Goal: Transaction & Acquisition: Subscribe to service/newsletter

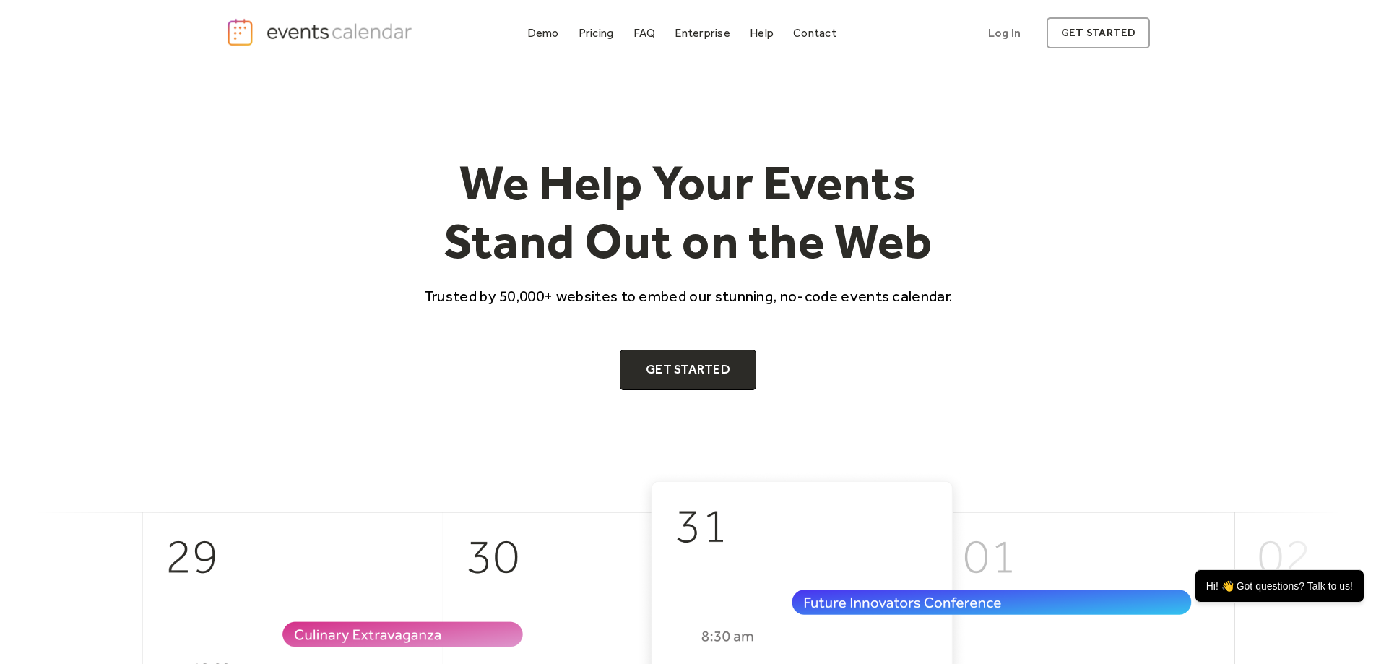
drag, startPoint x: 1129, startPoint y: 0, endPoint x: 1120, endPoint y: 183, distance: 183.0
click at [1087, 233] on div "We Help Your Events Stand Out on the Web Trusted by 50,000+ websites to embed o…" at bounding box center [688, 271] width 925 height 237
click at [998, 33] on link "Log In" at bounding box center [1004, 32] width 61 height 31
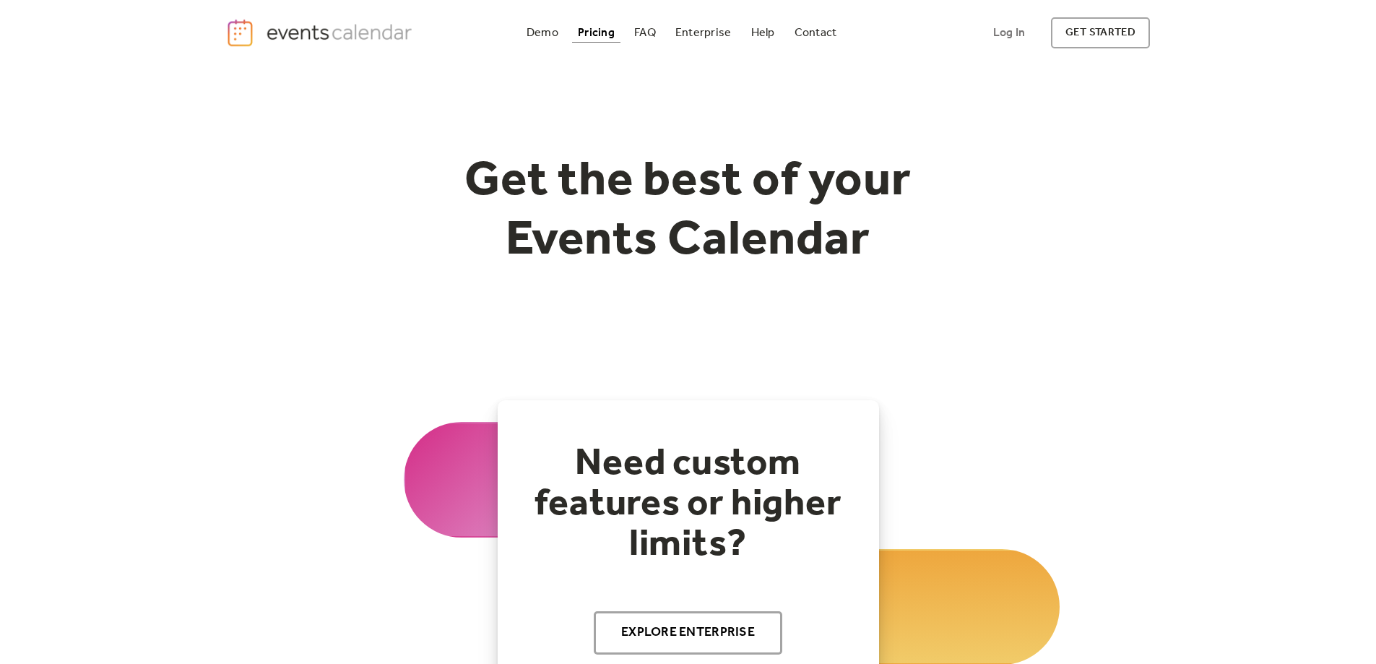
click at [589, 35] on div "Pricing" at bounding box center [596, 33] width 37 height 8
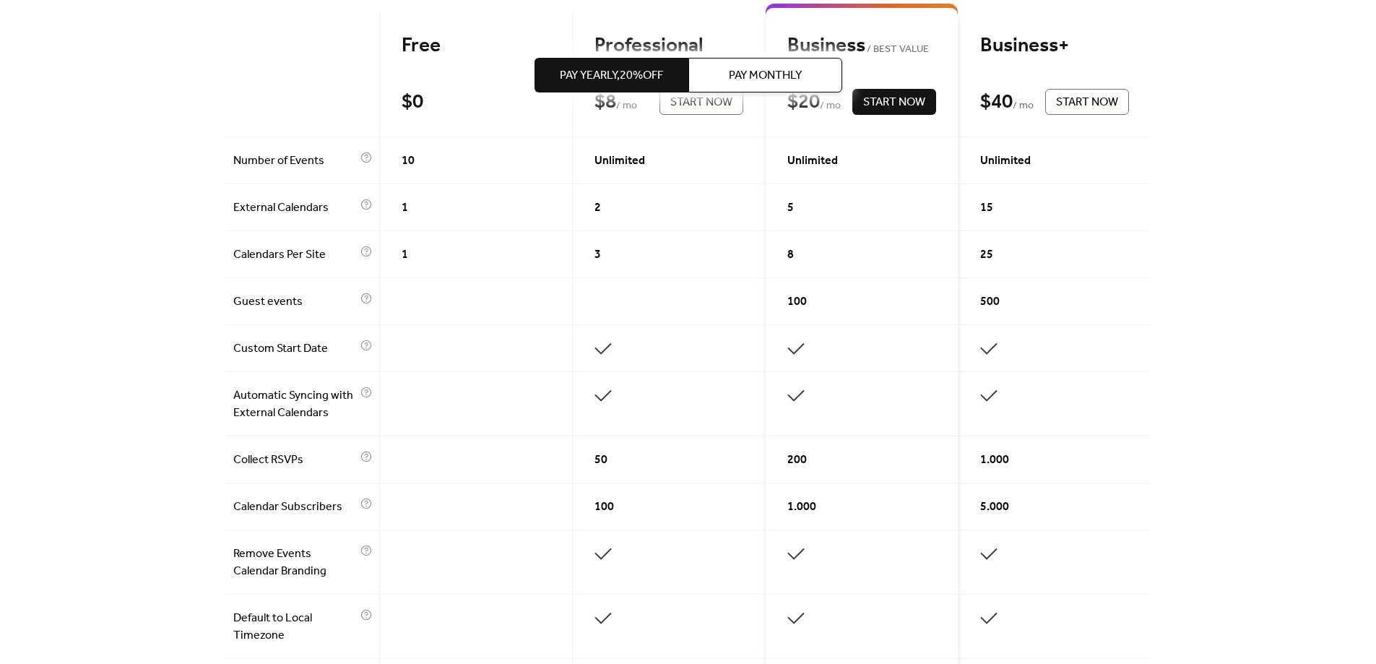
scroll to position [361, 0]
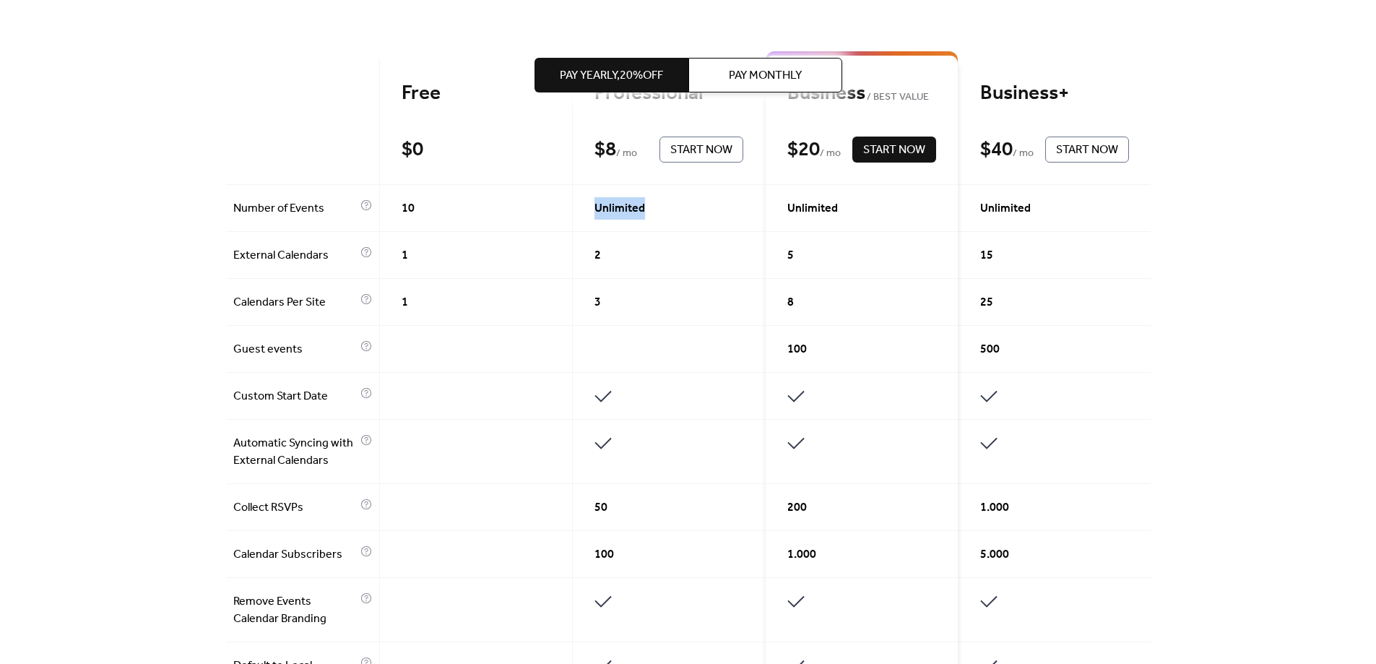
drag, startPoint x: 640, startPoint y: 209, endPoint x: 589, endPoint y: 217, distance: 51.9
click at [589, 217] on div "Unlimited" at bounding box center [669, 208] width 193 height 47
click at [623, 209] on span "Unlimited" at bounding box center [620, 208] width 51 height 17
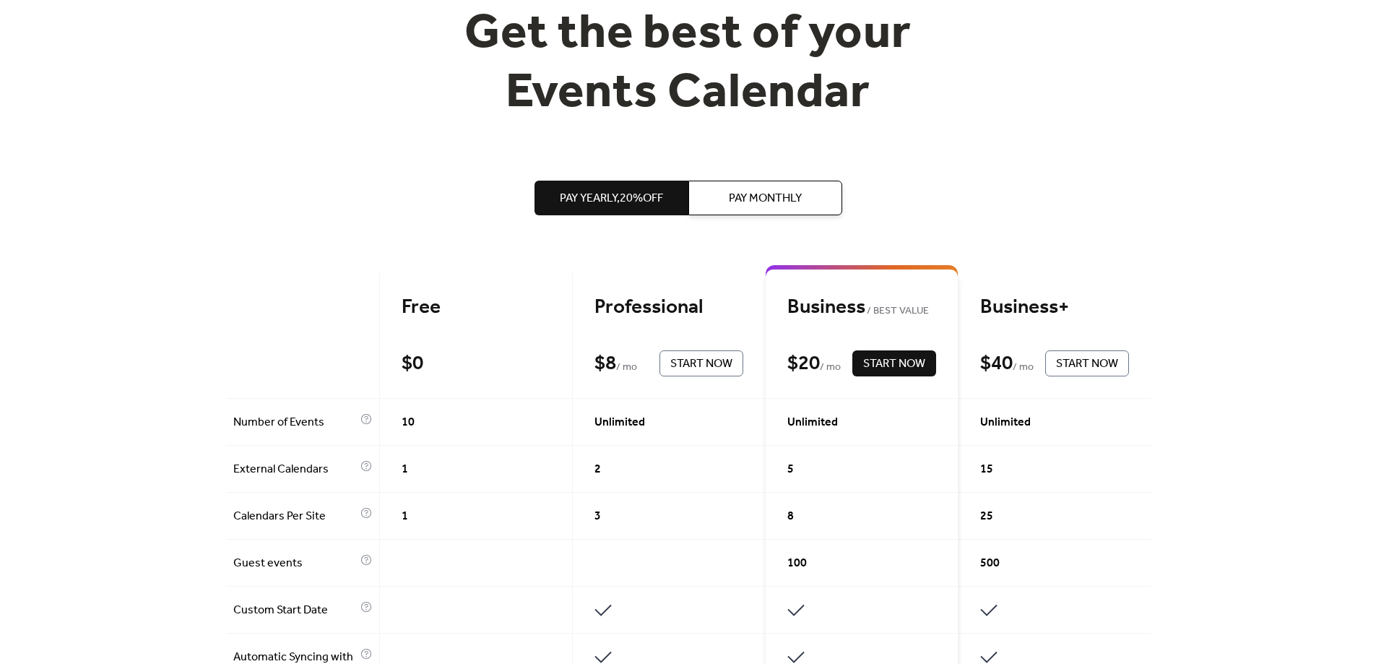
scroll to position [0, 0]
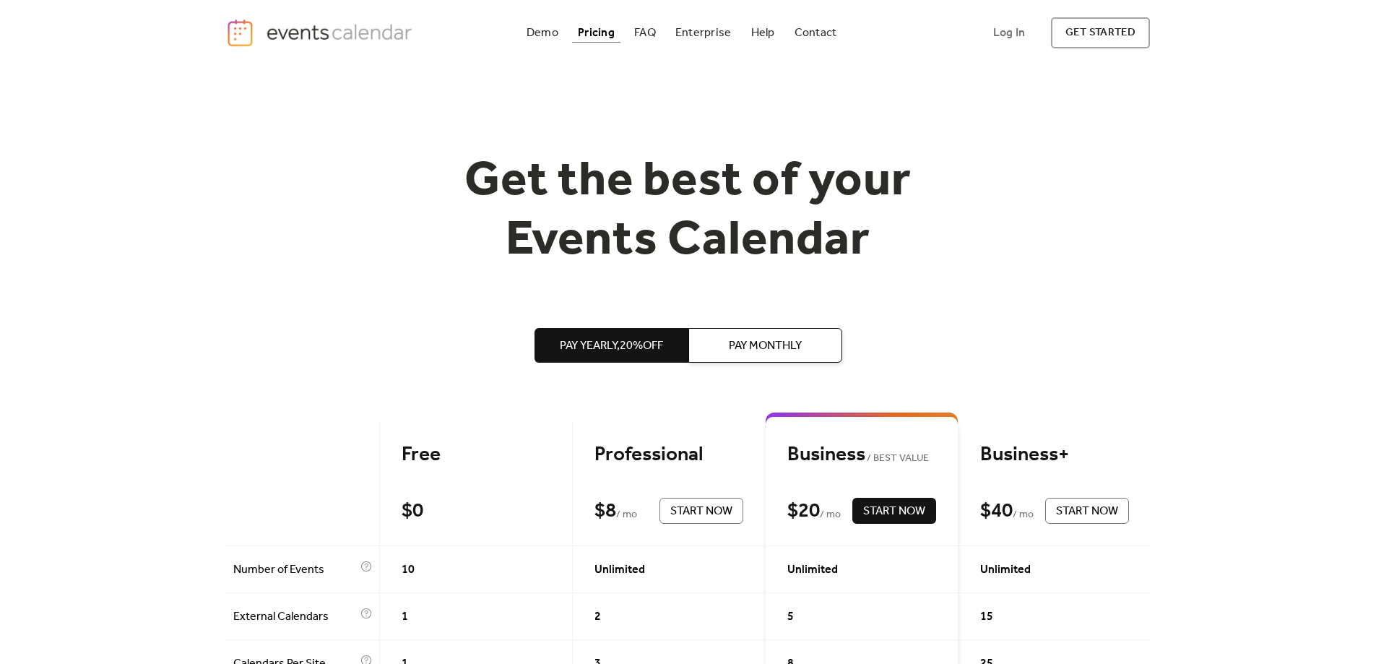
click at [621, 350] on span "Pay Yearly, 20% off" at bounding box center [611, 345] width 103 height 17
click at [730, 345] on button "Pay Monthly" at bounding box center [765, 345] width 154 height 35
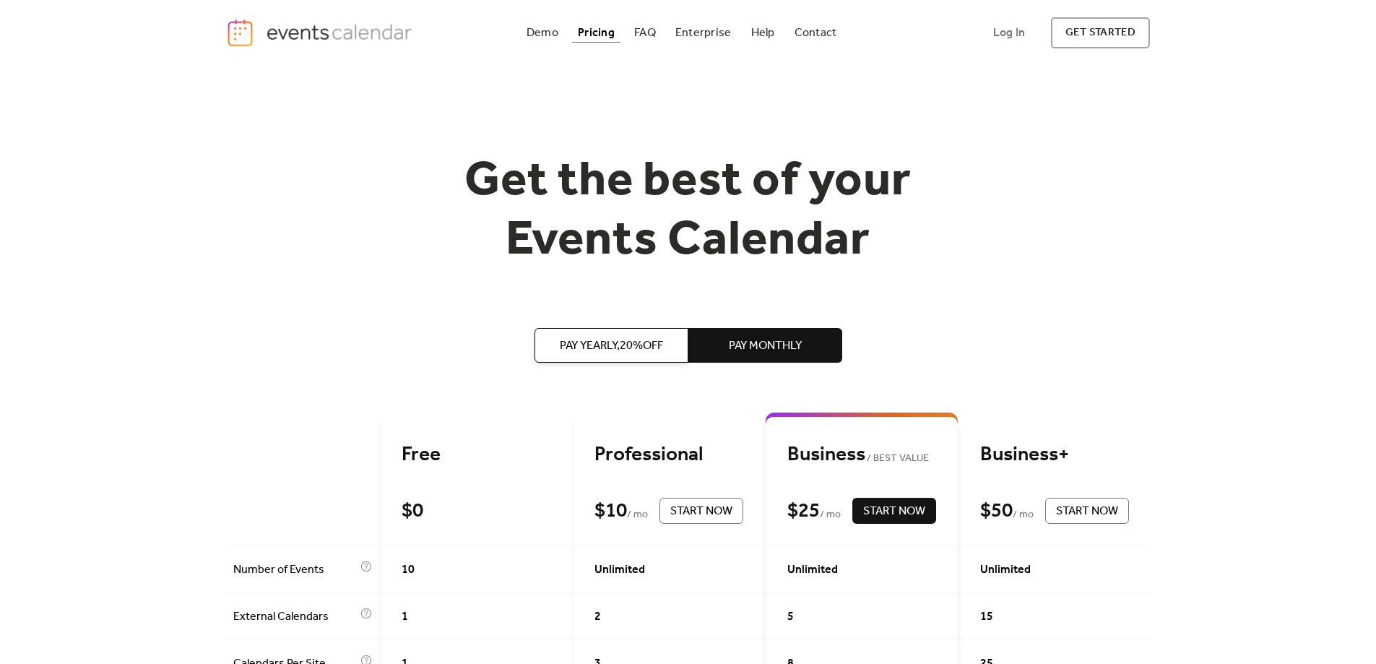
click at [652, 353] on span "Pay Yearly, 20% off" at bounding box center [611, 345] width 103 height 17
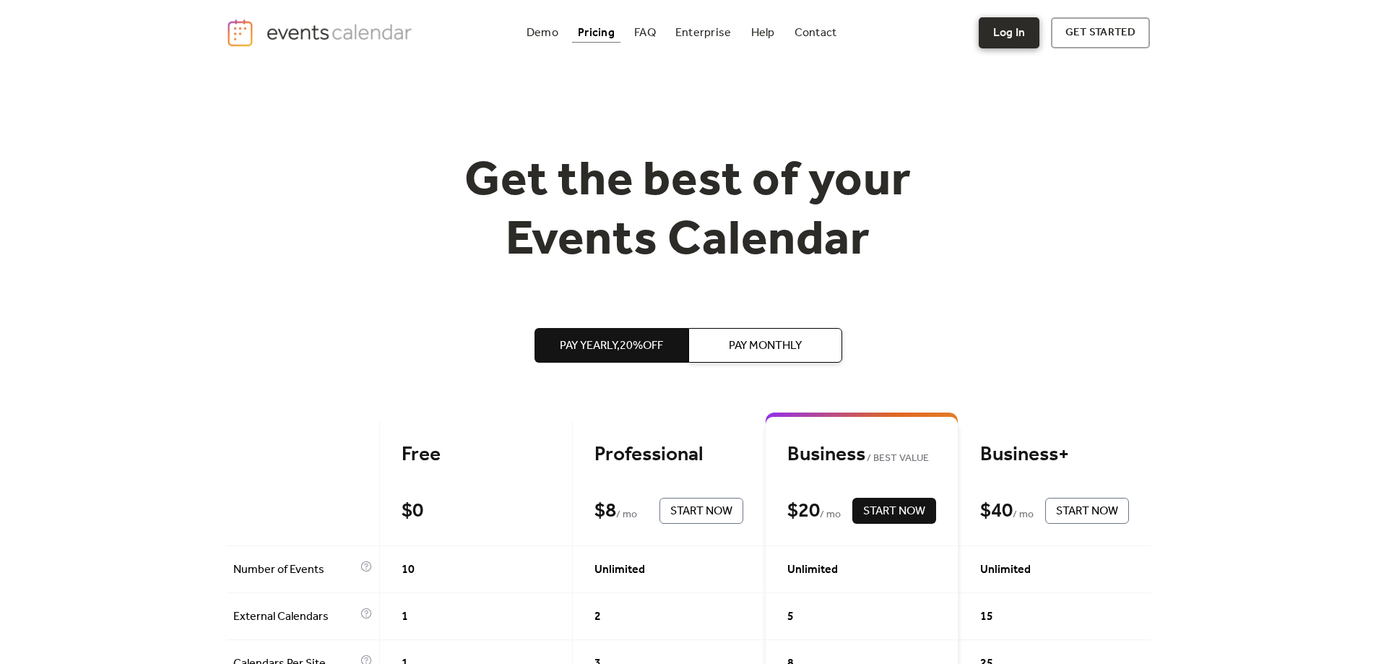
click at [1006, 27] on link "Log In" at bounding box center [1009, 32] width 61 height 31
